Goal: Use online tool/utility: Use online tool/utility

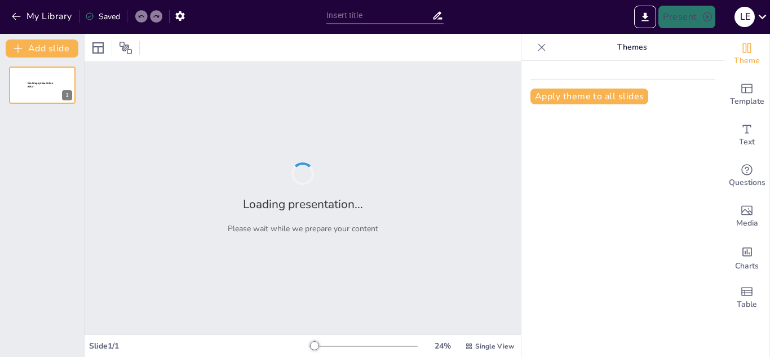
type input "Plan de Comunicación Integral para BYD: Fexpo 2025"
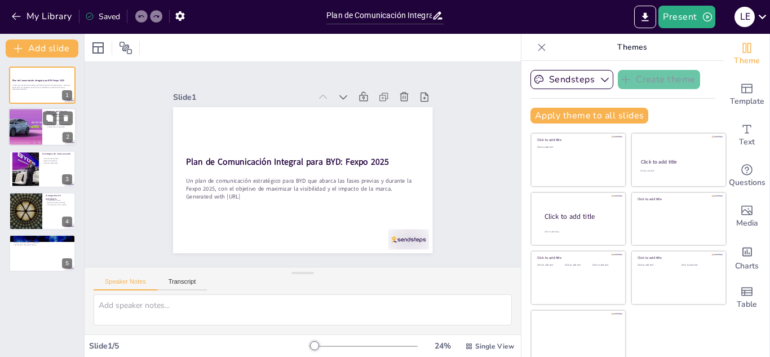
click at [38, 131] on div at bounding box center [25, 127] width 70 height 38
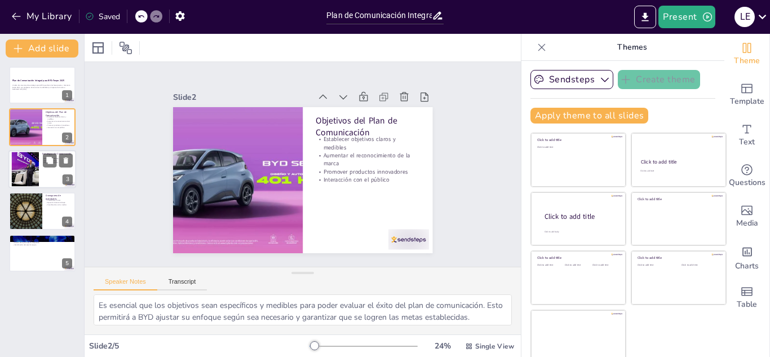
click at [39, 168] on div at bounding box center [42, 169] width 68 height 38
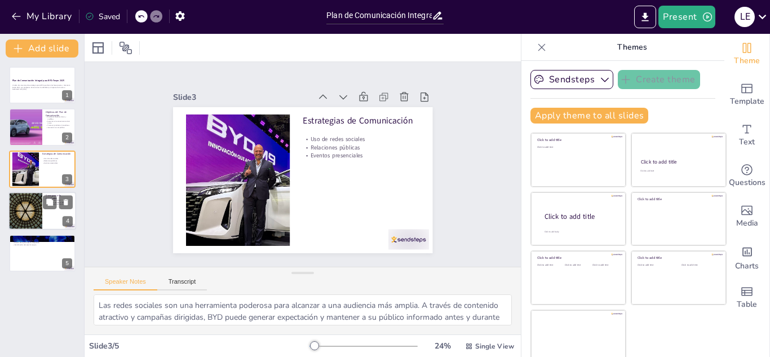
click at [38, 212] on div at bounding box center [26, 211] width 68 height 38
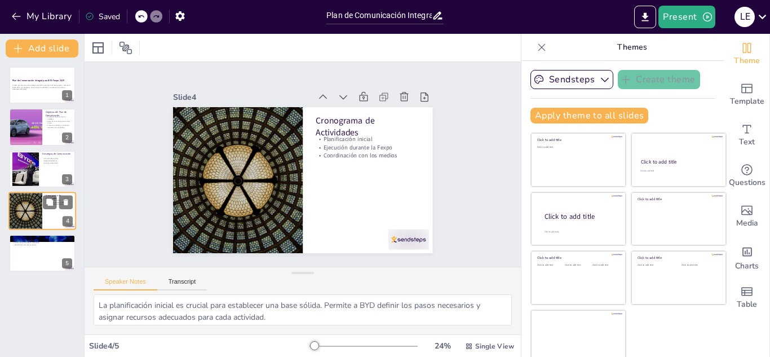
scroll to position [7, 0]
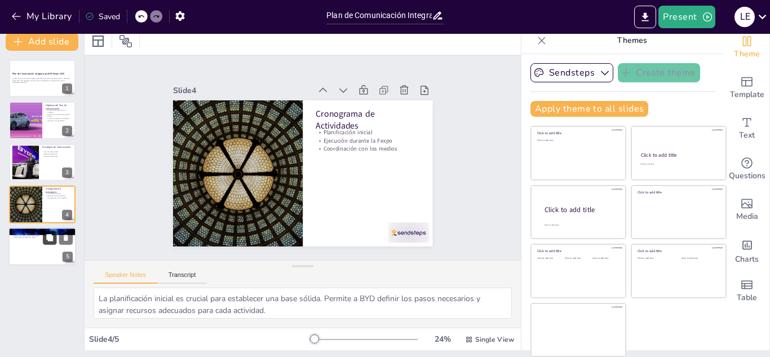
click at [43, 236] on button at bounding box center [50, 237] width 14 height 14
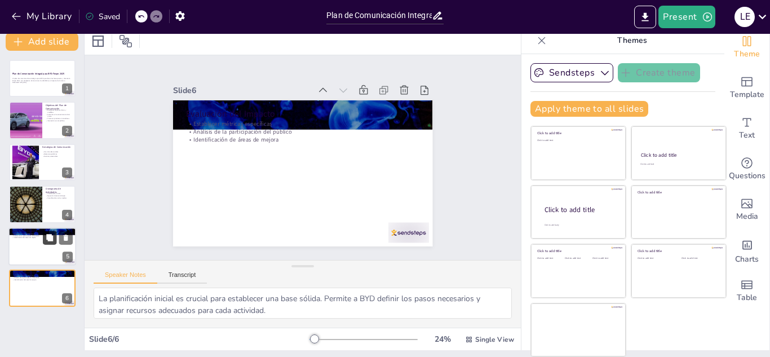
type textarea "Establecer métricas específicas es fundamental para evaluar el rendimiento del …"
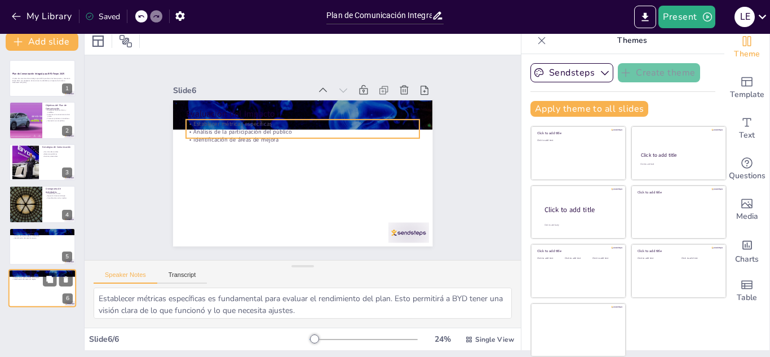
click at [33, 279] on p "Identificación de áreas de mejora" at bounding box center [42, 279] width 61 height 2
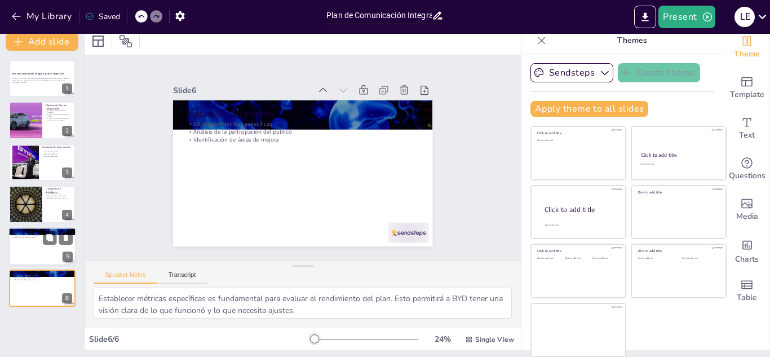
click at [26, 247] on div at bounding box center [42, 246] width 68 height 38
click at [757, 16] on icon at bounding box center [761, 16] width 15 height 15
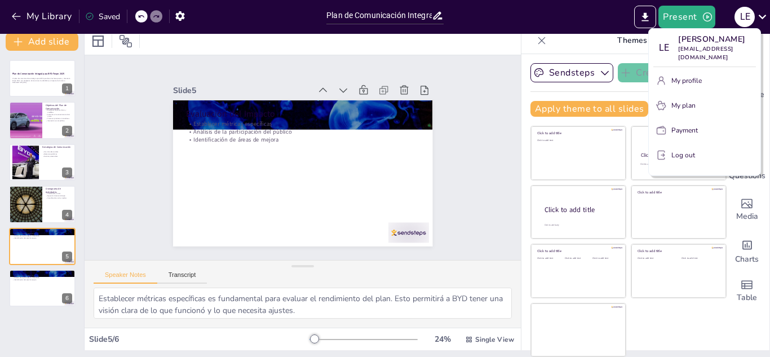
click at [664, 157] on icon "button" at bounding box center [662, 155] width 3 height 3
